Goal: Information Seeking & Learning: Find specific fact

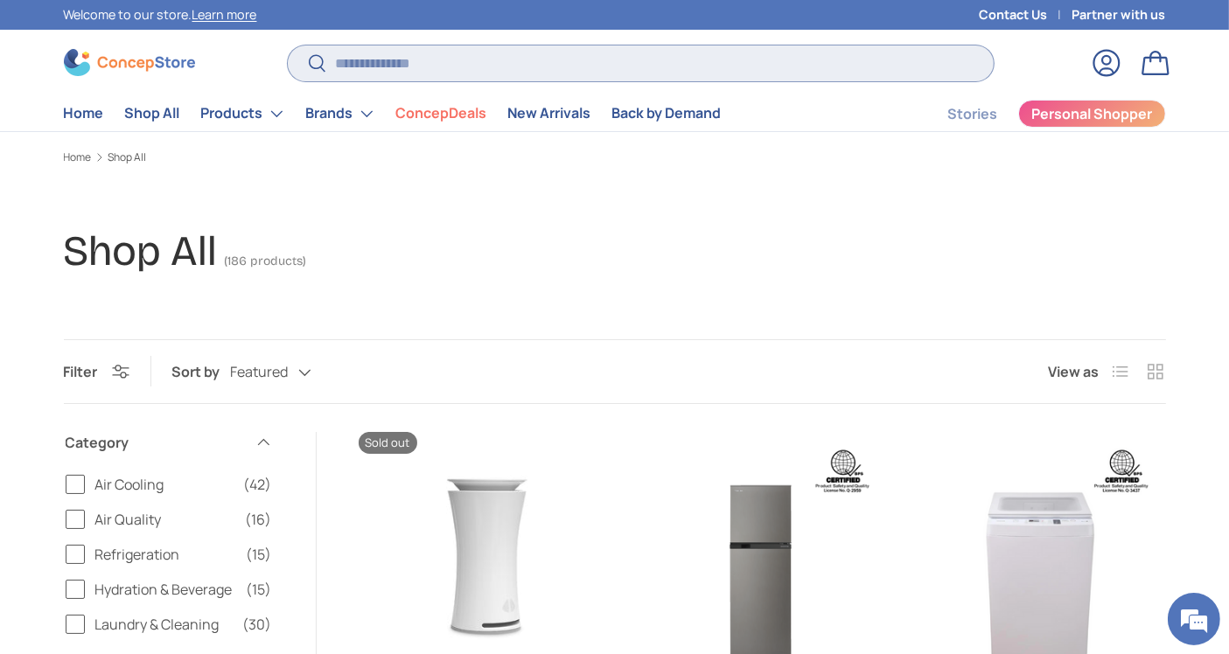
click at [736, 58] on input "Search" at bounding box center [640, 63] width 705 height 36
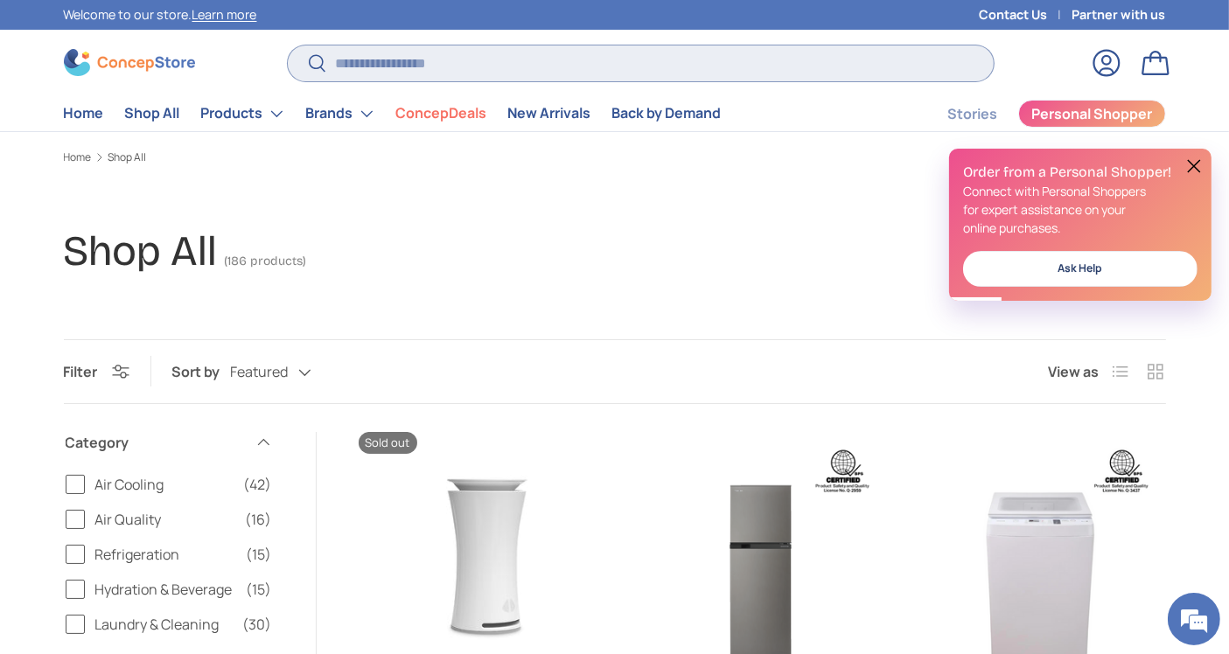
paste input "**********"
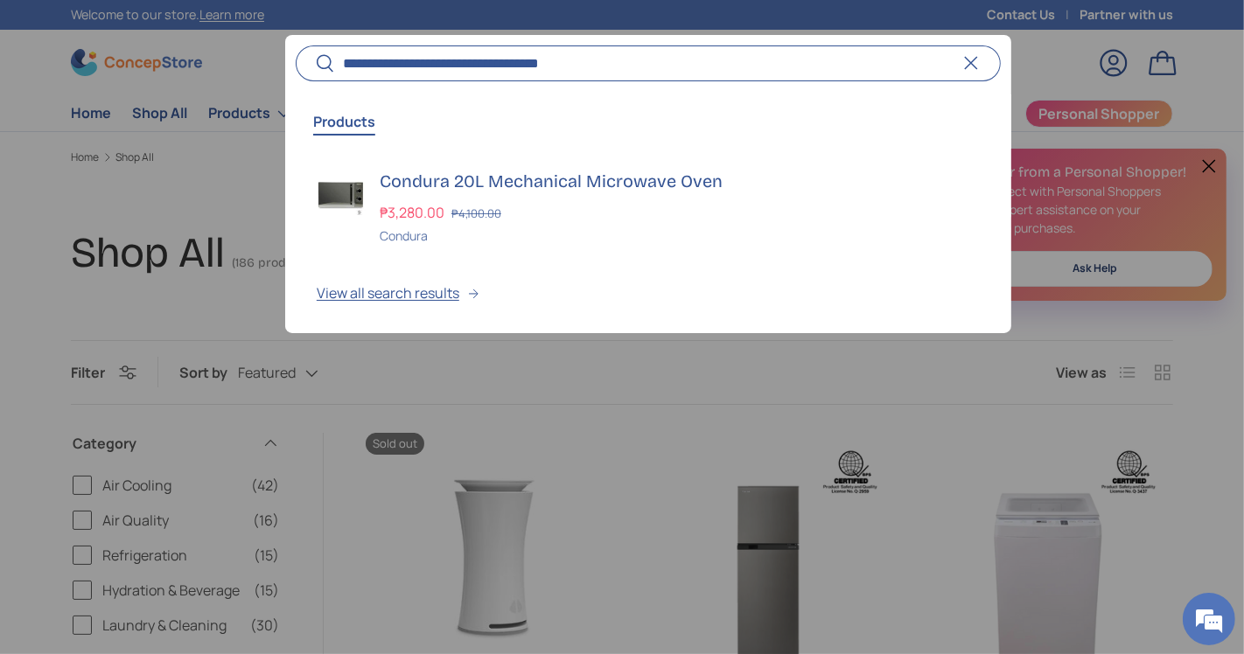
type input "**********"
click at [296, 44] on button "Search" at bounding box center [315, 64] width 39 height 41
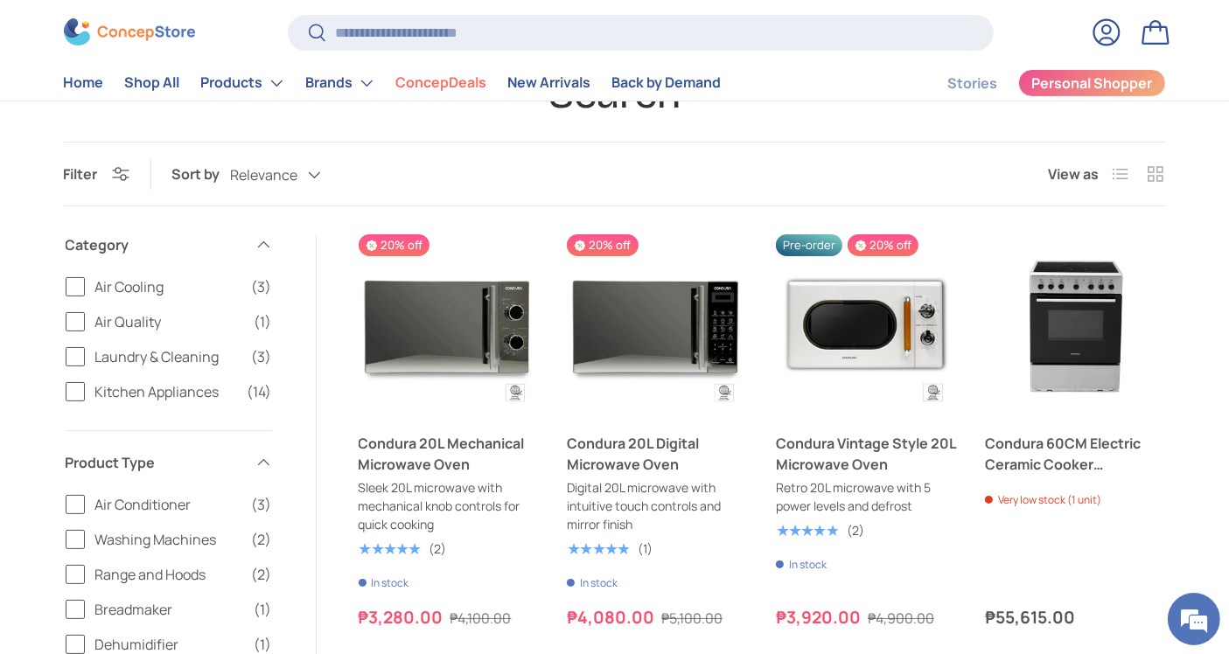
scroll to position [212, 0]
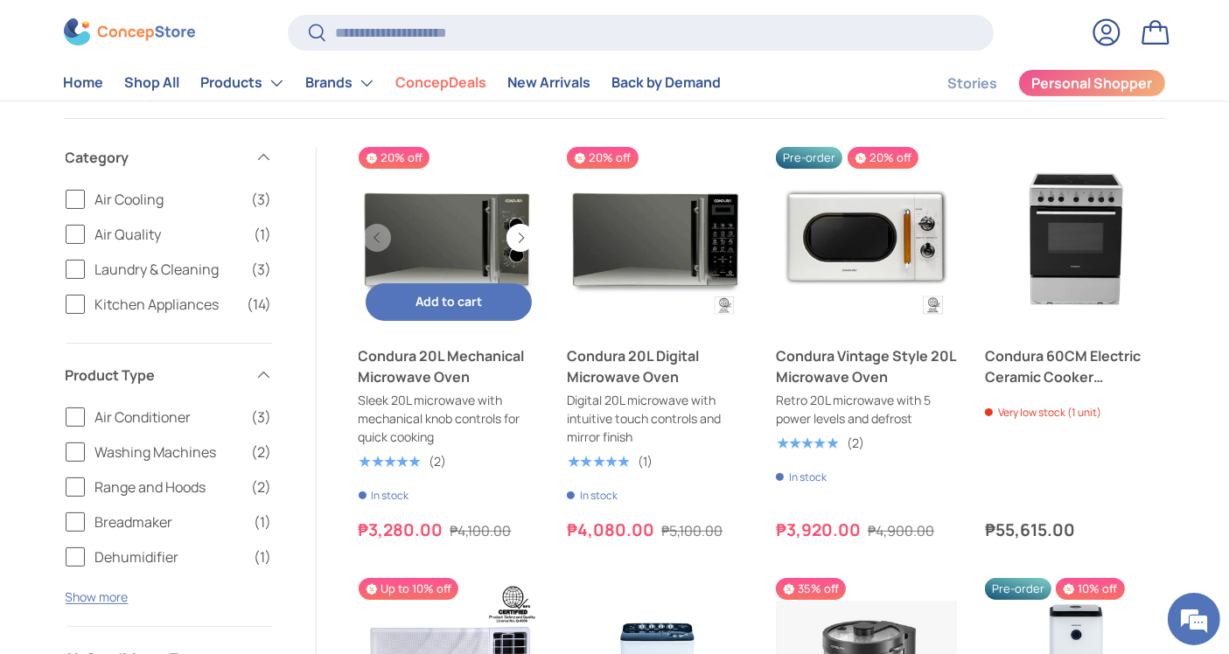
click at [411, 238] on link "Condura 20L Mechanical Microwave Oven" at bounding box center [449, 237] width 181 height 181
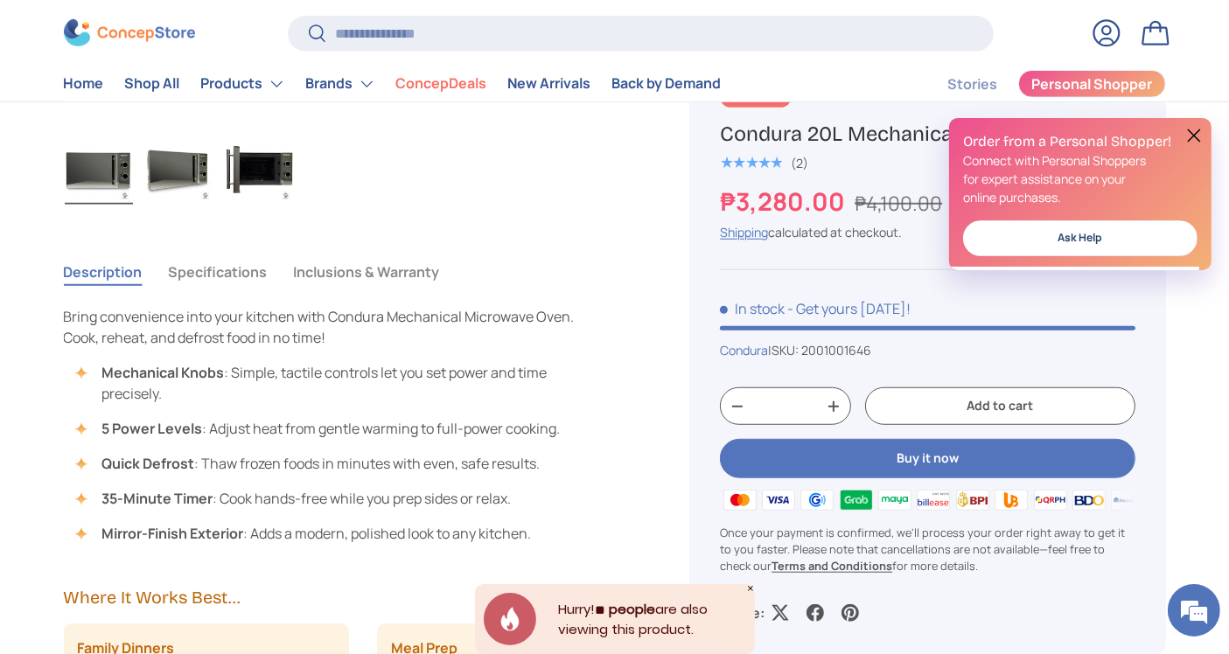
scroll to position [1214, 0]
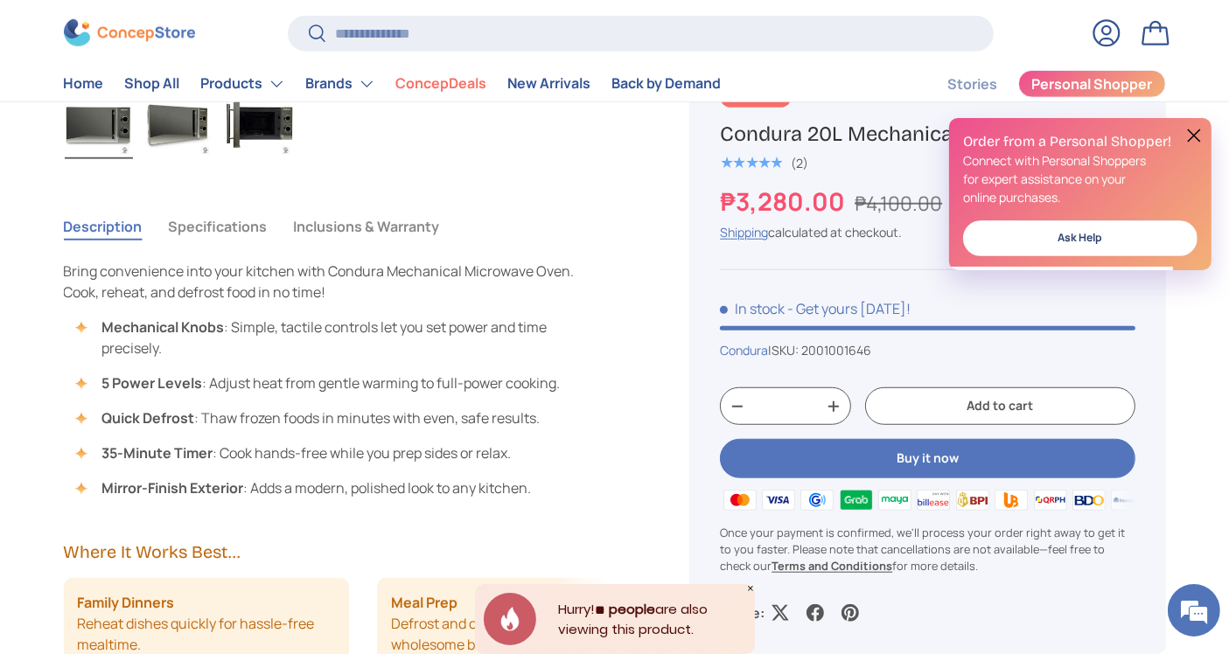
click at [326, 213] on button "Inclusions & Warranty" at bounding box center [367, 226] width 146 height 40
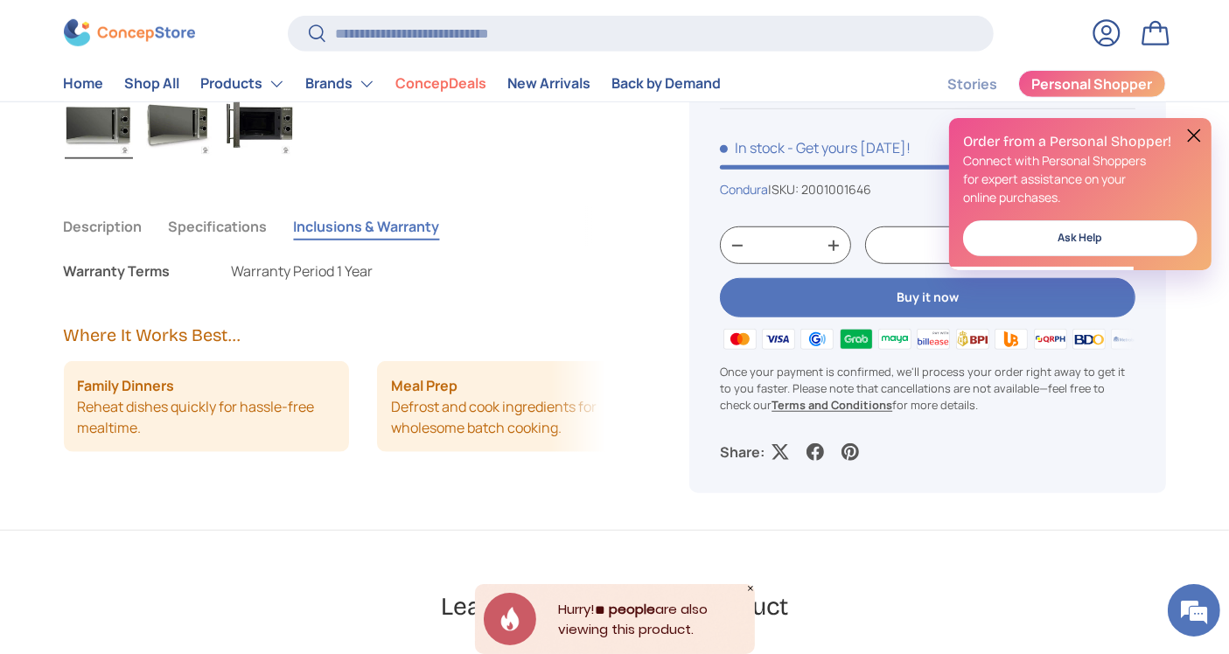
click at [188, 216] on button "Specifications" at bounding box center [218, 226] width 99 height 40
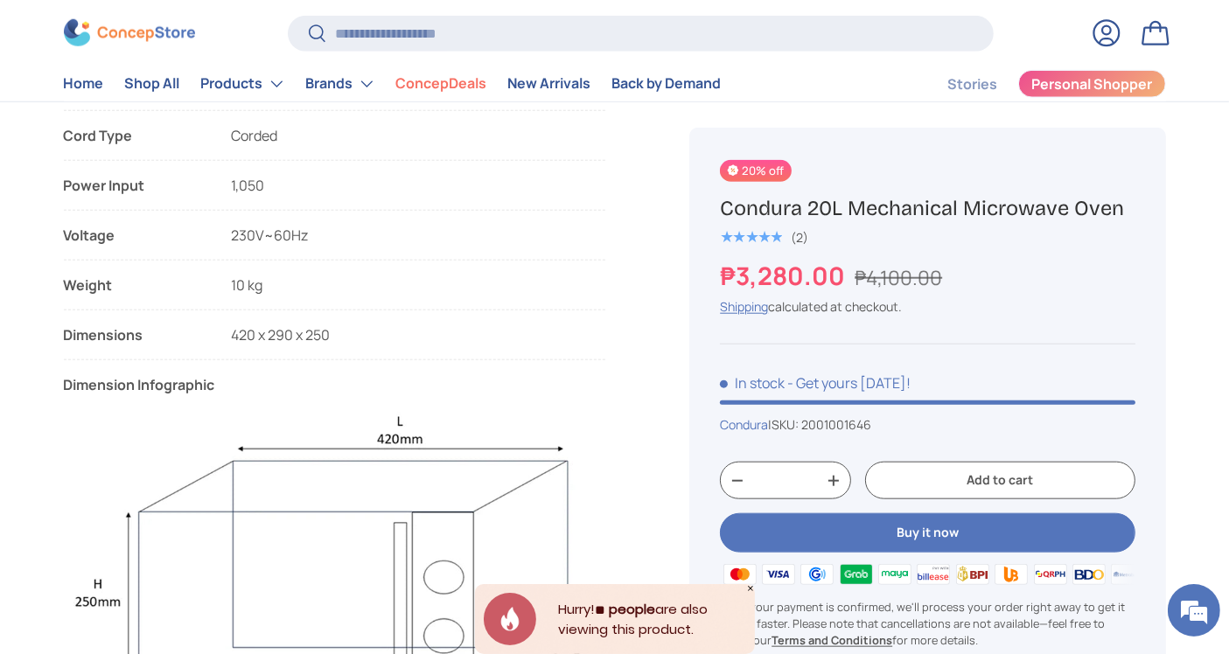
scroll to position [1651, 0]
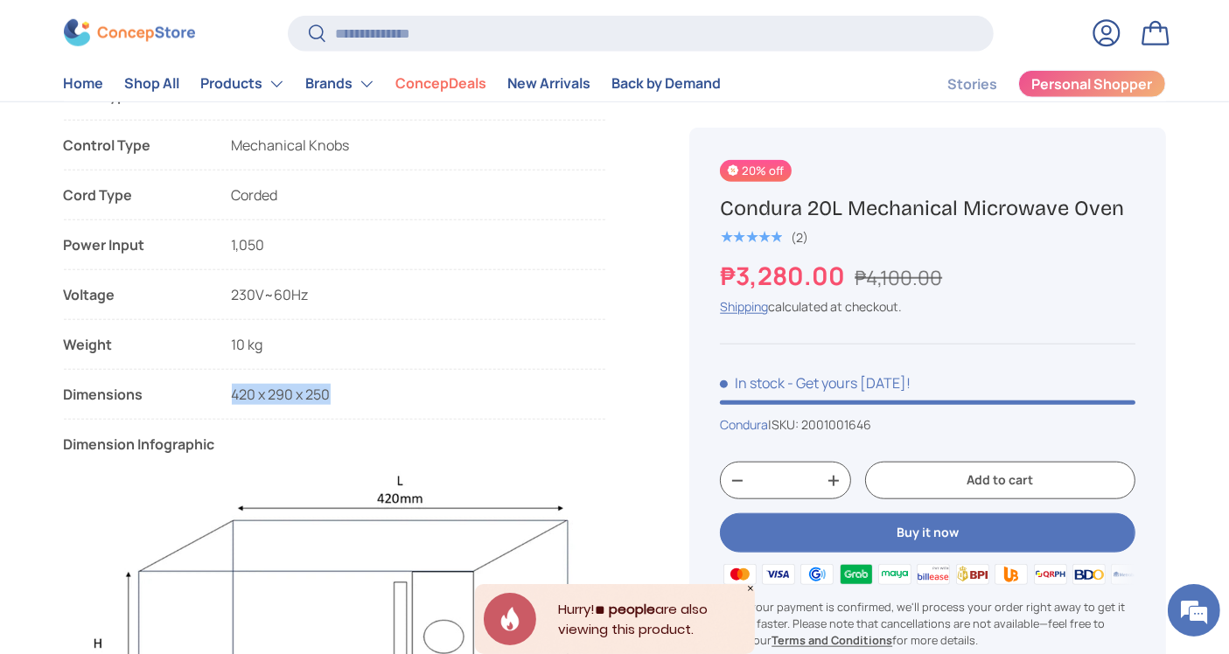
drag, startPoint x: 344, startPoint y: 395, endPoint x: 229, endPoint y: 383, distance: 115.2
click at [229, 384] on li "Dimensions 420 x 290 x 250" at bounding box center [335, 402] width 542 height 36
copy span "420 x 290 x 250"
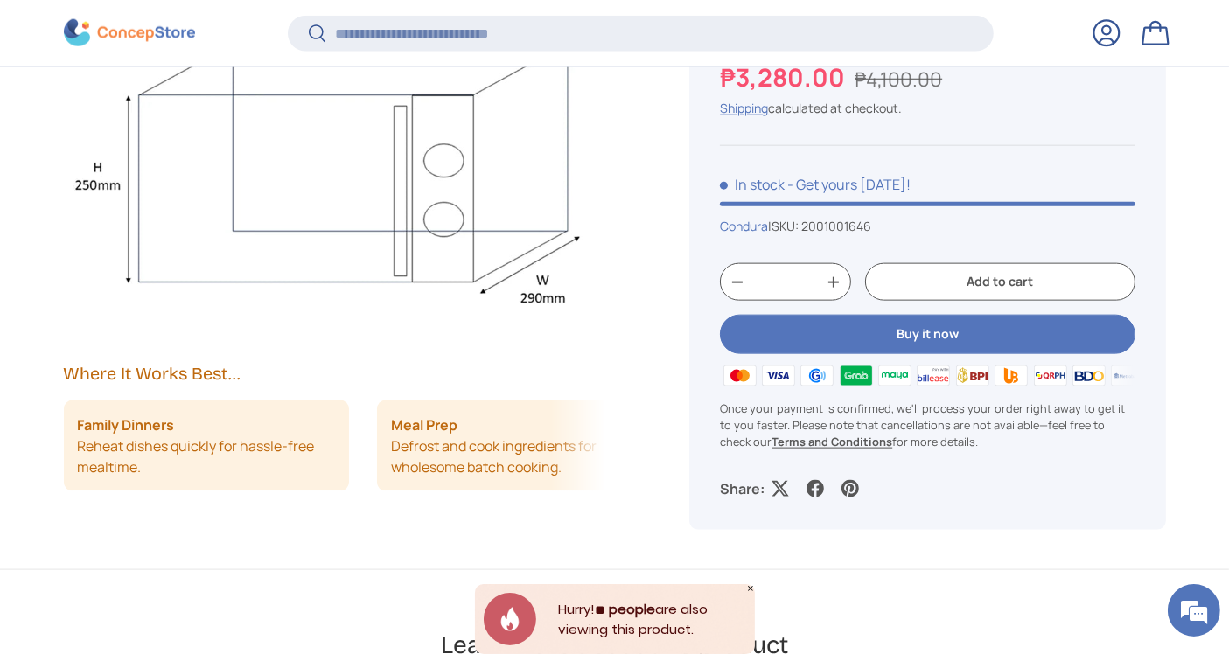
scroll to position [2234, 0]
